Goal: Check status: Check status

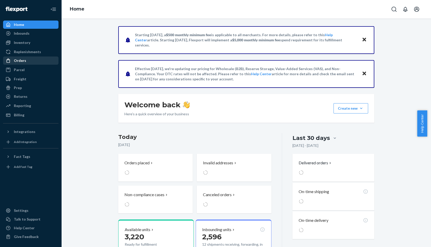
click at [17, 59] on div "Orders" at bounding box center [20, 60] width 12 height 5
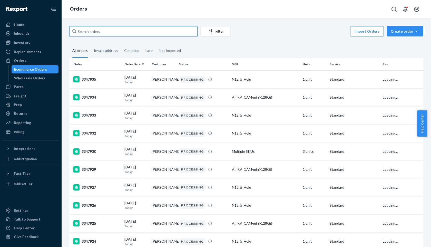
click at [109, 33] on input "text" at bounding box center [133, 31] width 128 height 10
paste input "3347197"
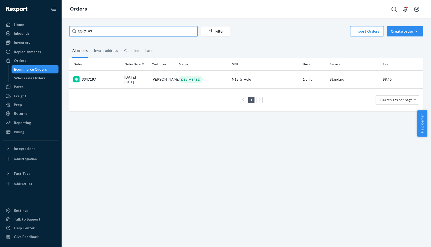
paste input "854"
type input "3347854"
